Goal: Obtain resource: Download file/media

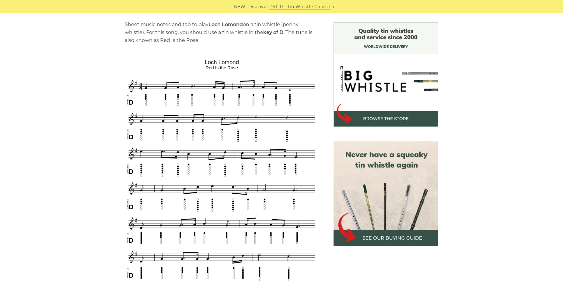
scroll to position [183, 0]
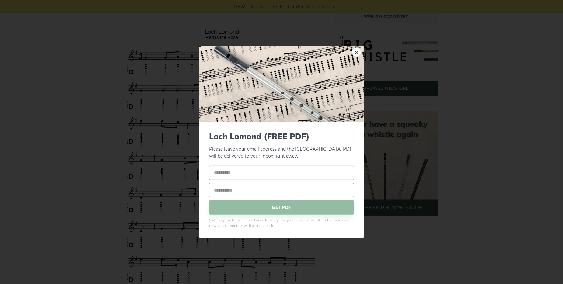
drag, startPoint x: 241, startPoint y: 107, endPoint x: 161, endPoint y: 117, distance: 80.1
click at [161, 117] on div "× Loch Lomond (FREE PDF) Please leave your email address and the Loch Lomond PD…" at bounding box center [281, 142] width 563 height 284
click at [356, 53] on link "×" at bounding box center [356, 52] width 9 height 9
click at [265, 209] on span "GET PDF" at bounding box center [281, 207] width 145 height 14
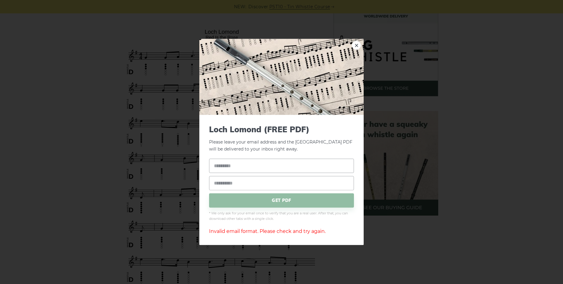
click at [397, 105] on div "× Loch Lomond (FREE PDF) Please leave your email address and the Loch Lomond PD…" at bounding box center [281, 142] width 563 height 284
click at [359, 46] on link "×" at bounding box center [356, 45] width 9 height 9
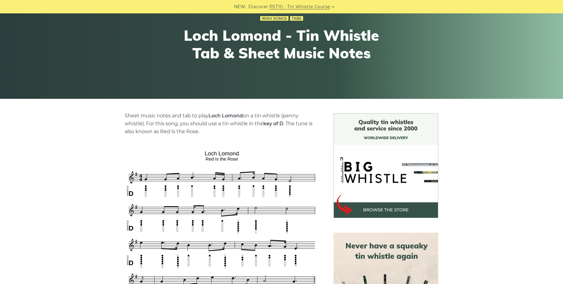
scroll to position [122, 0]
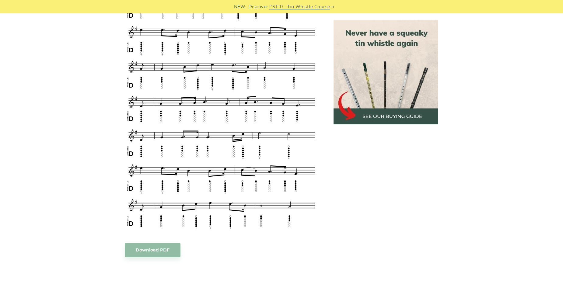
scroll to position [213, 0]
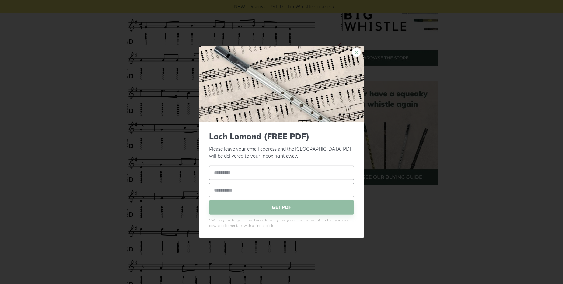
click at [358, 55] on link "×" at bounding box center [356, 52] width 9 height 9
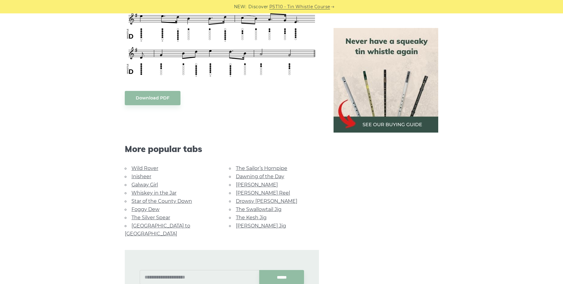
scroll to position [396, 0]
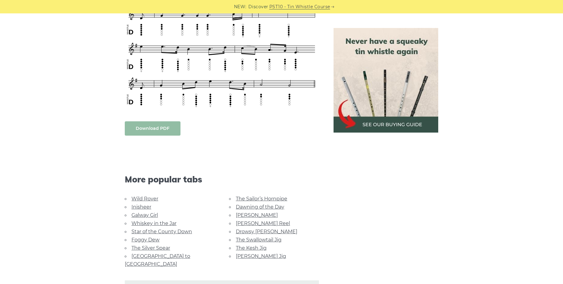
click at [147, 130] on body "NEW: Discover PST10 - Tin Whistle Course Lessons Fingering Charts Tabs & Notes …" at bounding box center [281, 148] width 563 height 1088
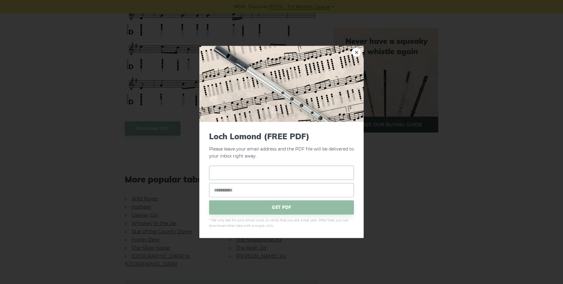
click at [234, 174] on input "text" at bounding box center [281, 173] width 145 height 14
type input "*"
click at [357, 50] on link "×" at bounding box center [356, 52] width 9 height 9
click at [161, 128] on body "NEW: Discover PST10 - Tin Whistle Course Lessons Fingering Charts Tabs & Notes …" at bounding box center [281, 148] width 563 height 1088
click at [223, 169] on input "text" at bounding box center [281, 173] width 145 height 14
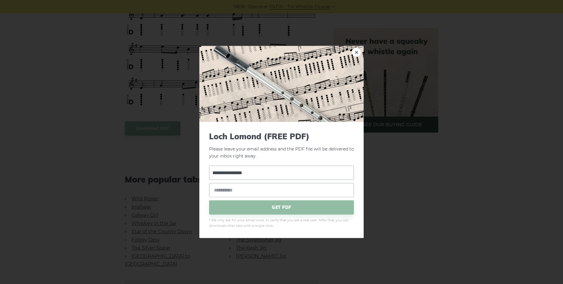
type input "**********"
click at [224, 193] on input "email" at bounding box center [281, 190] width 145 height 14
type input "**********"
click at [289, 206] on span "GET PDF" at bounding box center [281, 207] width 145 height 14
